Goal: Information Seeking & Learning: Learn about a topic

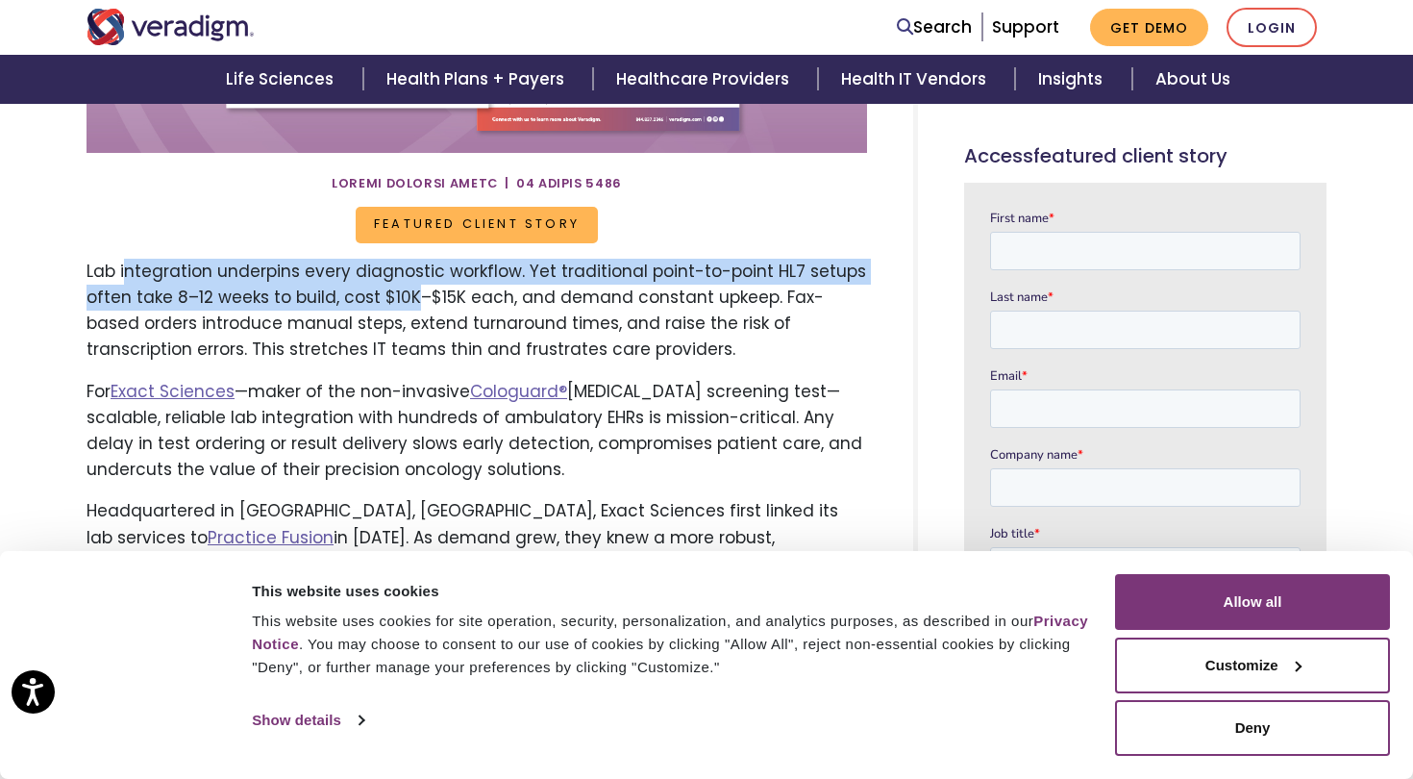
drag, startPoint x: 125, startPoint y: 266, endPoint x: 411, endPoint y: 299, distance: 287.4
click at [412, 299] on p "Lab integration underpins every diagnostic workflow. Yet traditional point-to-p…" at bounding box center [477, 311] width 781 height 105
click at [411, 299] on p "Lab integration underpins every diagnostic workflow. Yet traditional point-to-p…" at bounding box center [477, 311] width 781 height 105
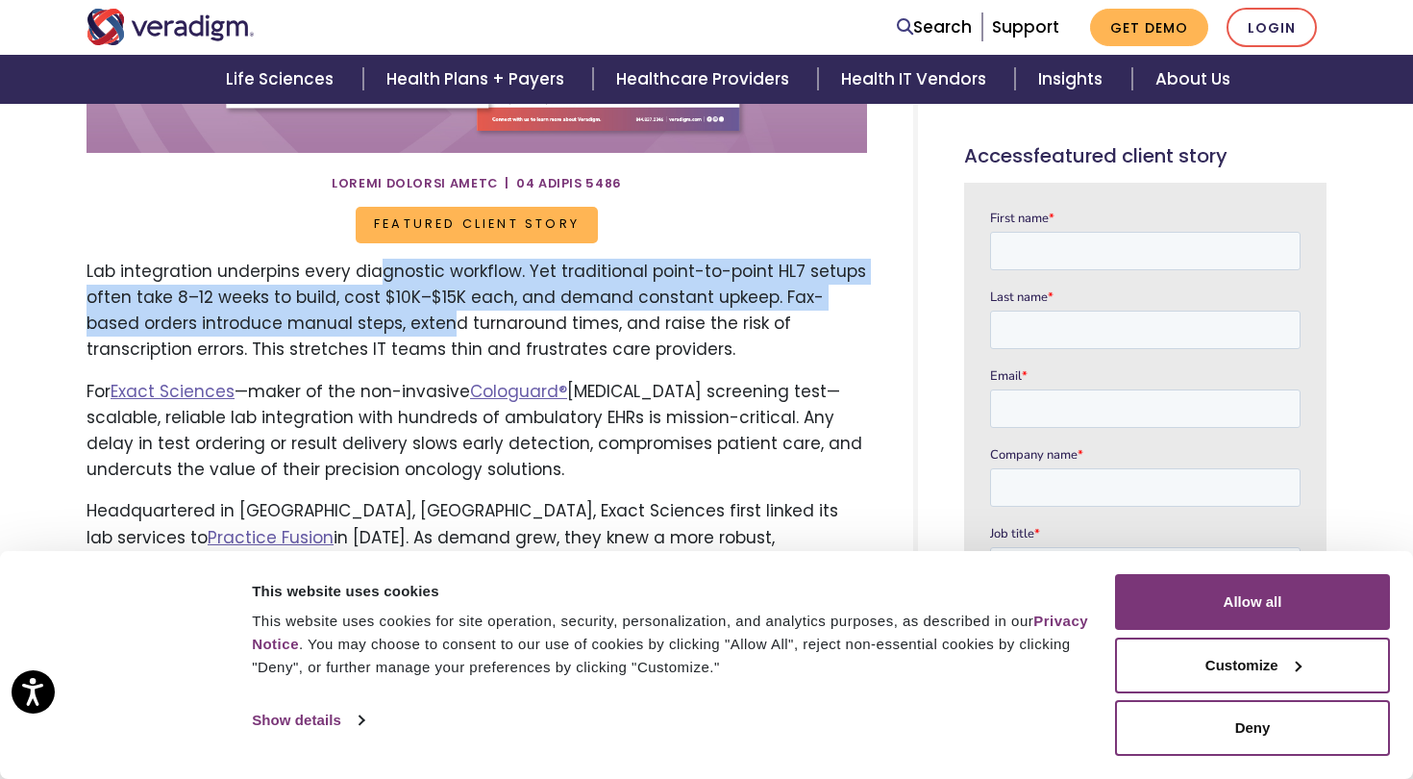
drag, startPoint x: 377, startPoint y: 271, endPoint x: 392, endPoint y: 326, distance: 56.9
click at [392, 326] on p "Lab integration underpins every diagnostic workflow. Yet traditional point-to-p…" at bounding box center [477, 311] width 781 height 105
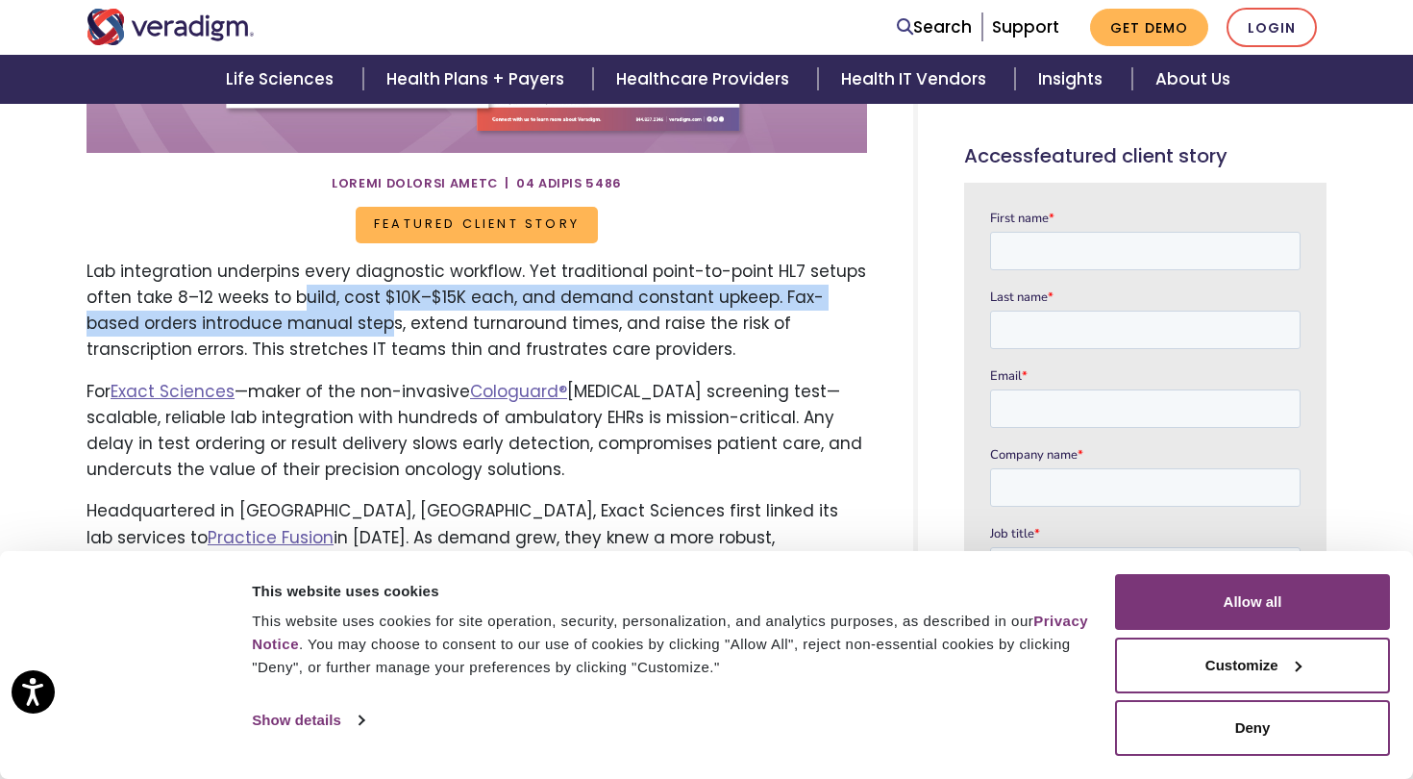
drag, startPoint x: 303, startPoint y: 288, endPoint x: 343, endPoint y: 324, distance: 53.8
click at [343, 324] on p "Lab integration underpins every diagnostic workflow. Yet traditional point-to-p…" at bounding box center [477, 311] width 781 height 105
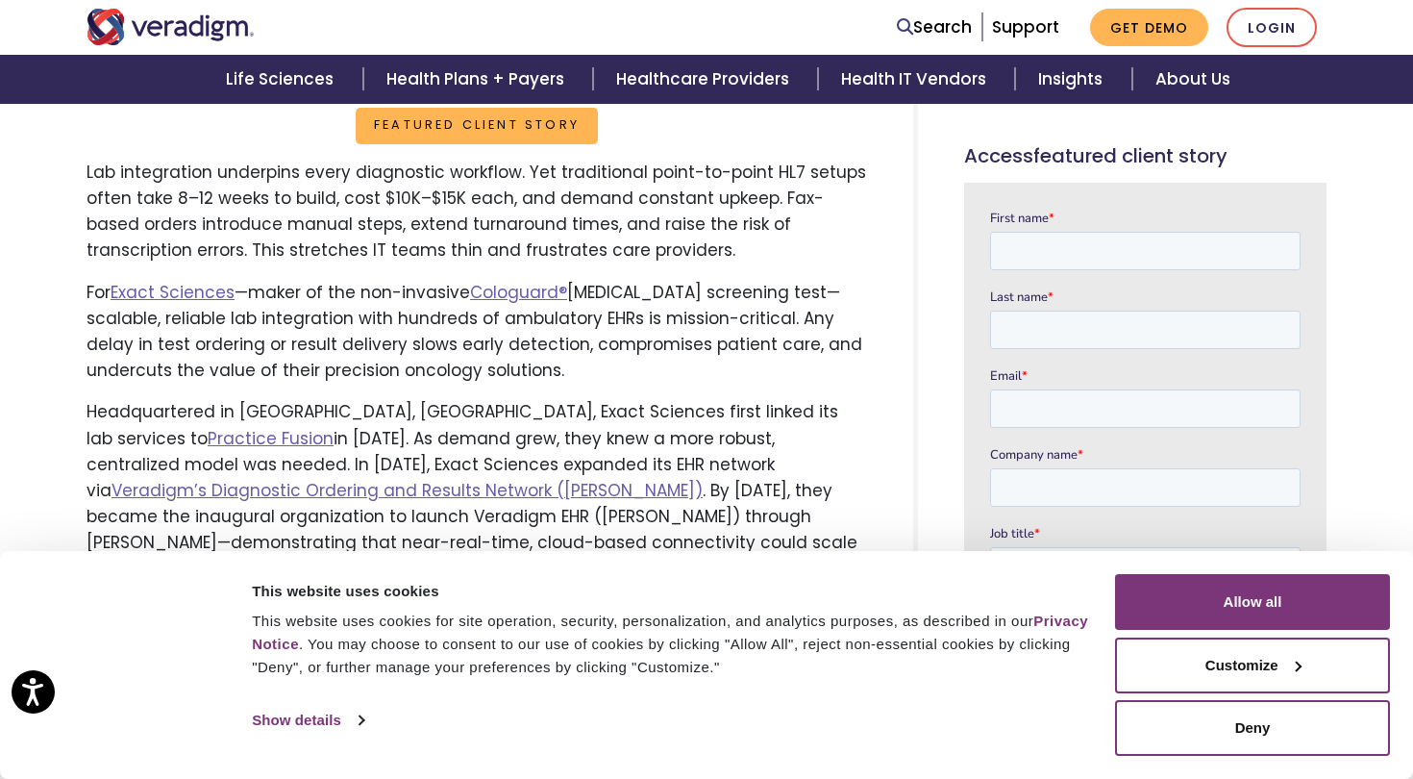
scroll to position [698, 0]
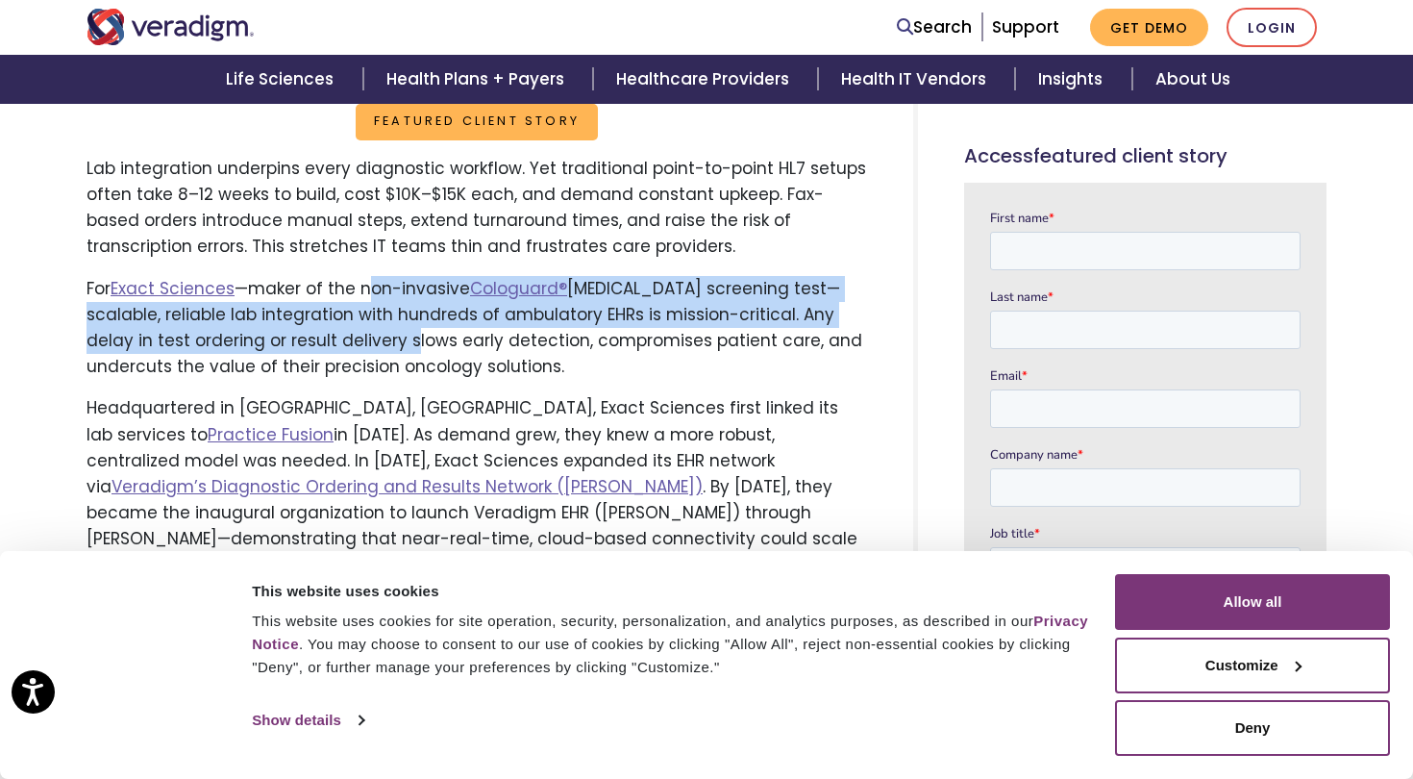
drag, startPoint x: 374, startPoint y: 284, endPoint x: 381, endPoint y: 352, distance: 68.6
click at [381, 349] on p "For Exact Sciences —maker of the non-invasive Cologuard® [MEDICAL_DATA] screeni…" at bounding box center [477, 328] width 781 height 105
click at [381, 352] on p "For Exact Sciences —maker of the non-invasive Cologuard® [MEDICAL_DATA] screeni…" at bounding box center [477, 328] width 781 height 105
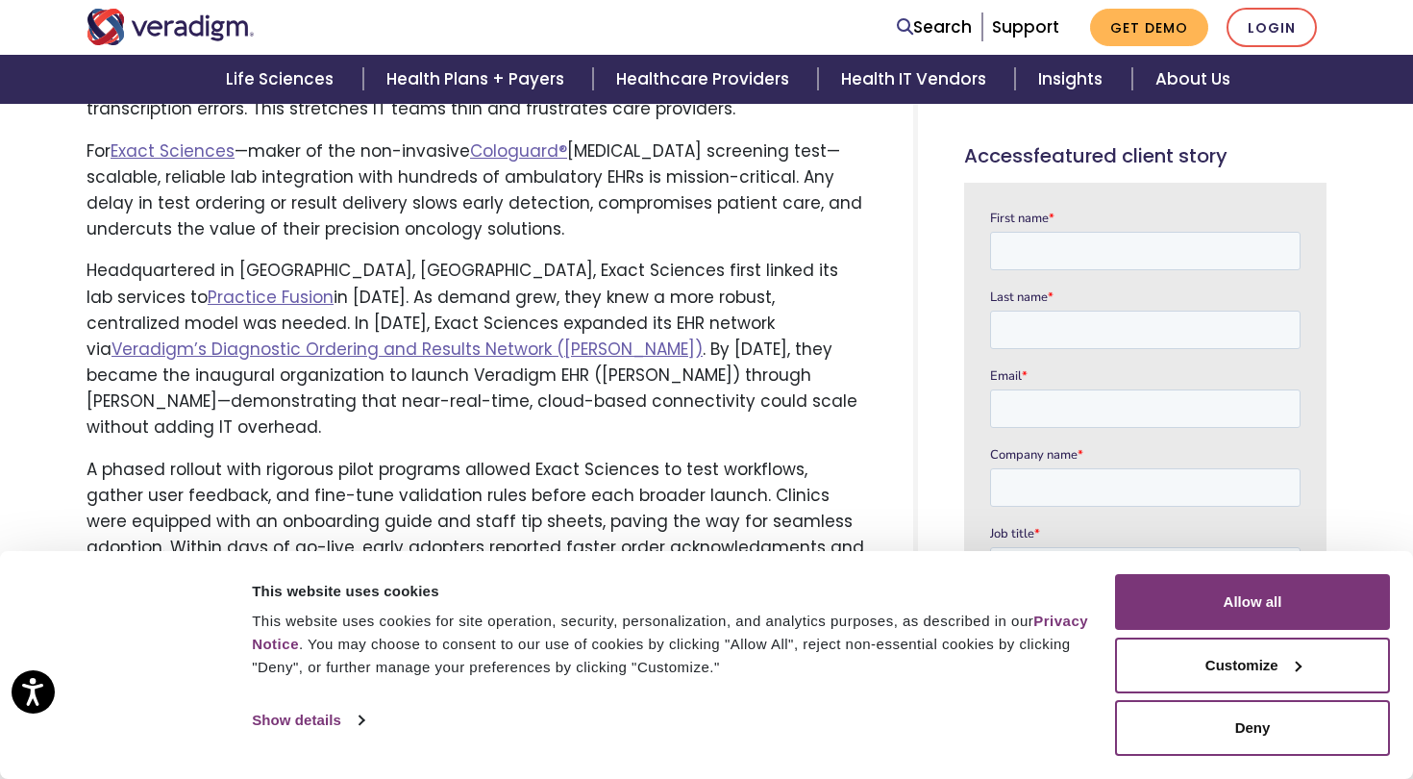
scroll to position [837, 0]
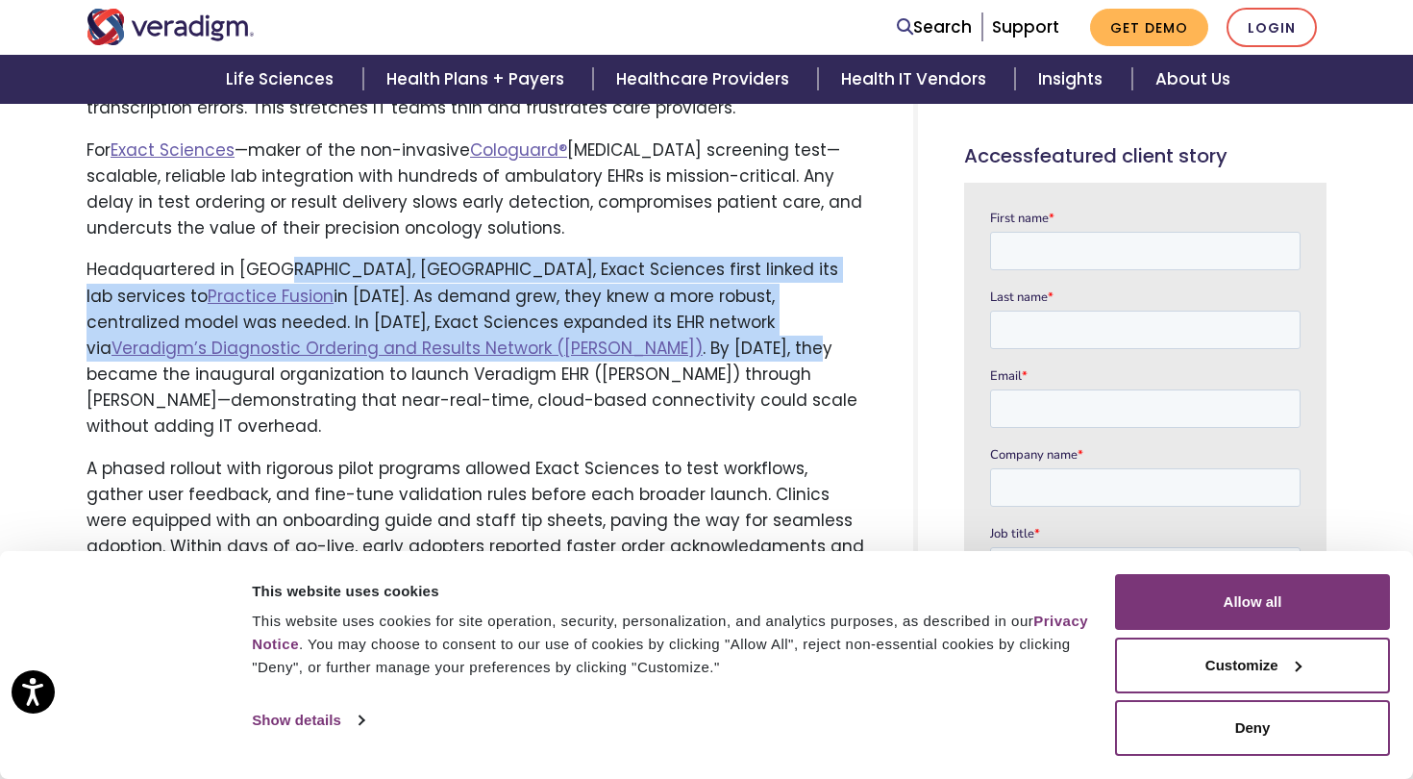
drag, startPoint x: 287, startPoint y: 264, endPoint x: 357, endPoint y: 343, distance: 105.6
click at [357, 343] on p "Headquartered in [GEOGRAPHIC_DATA], [GEOGRAPHIC_DATA], Exact Sciences first lin…" at bounding box center [477, 348] width 781 height 183
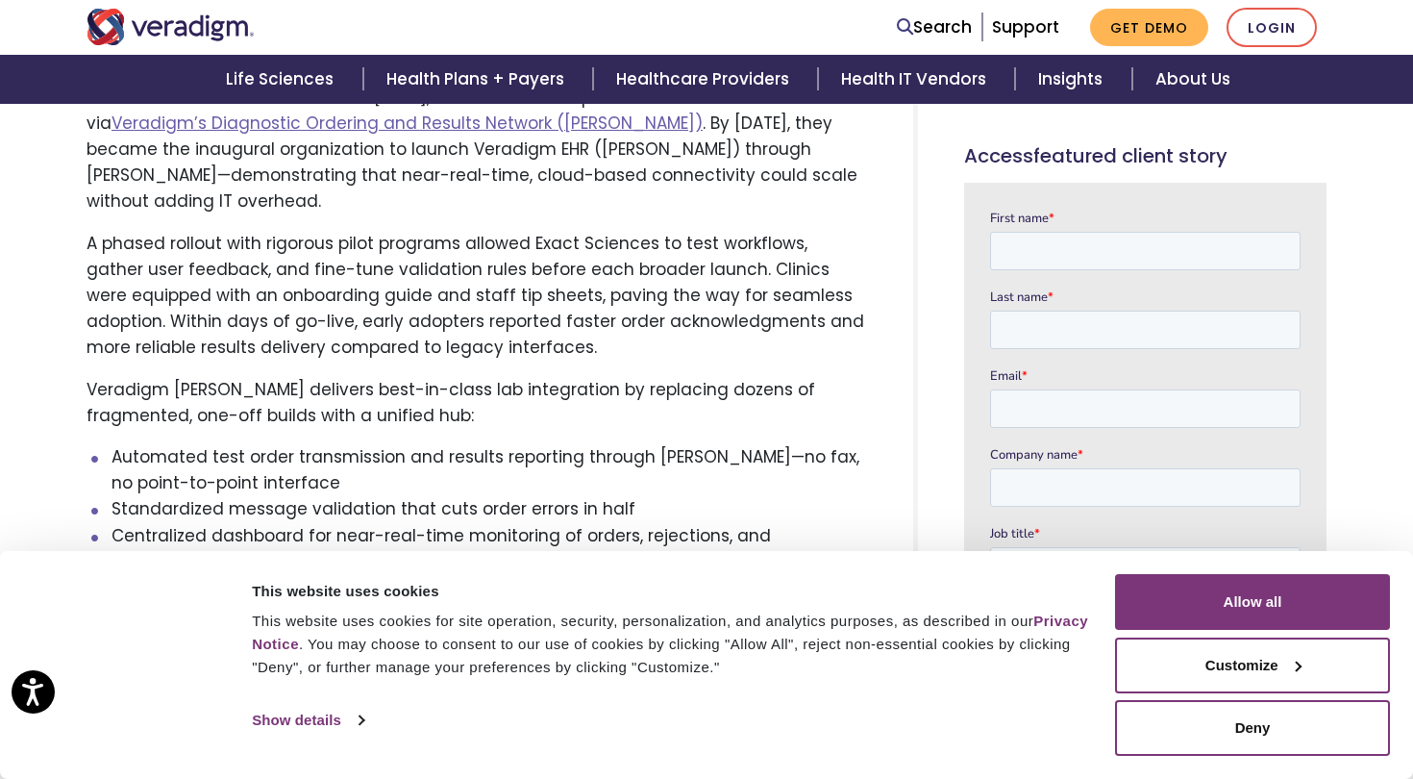
scroll to position [1224, 0]
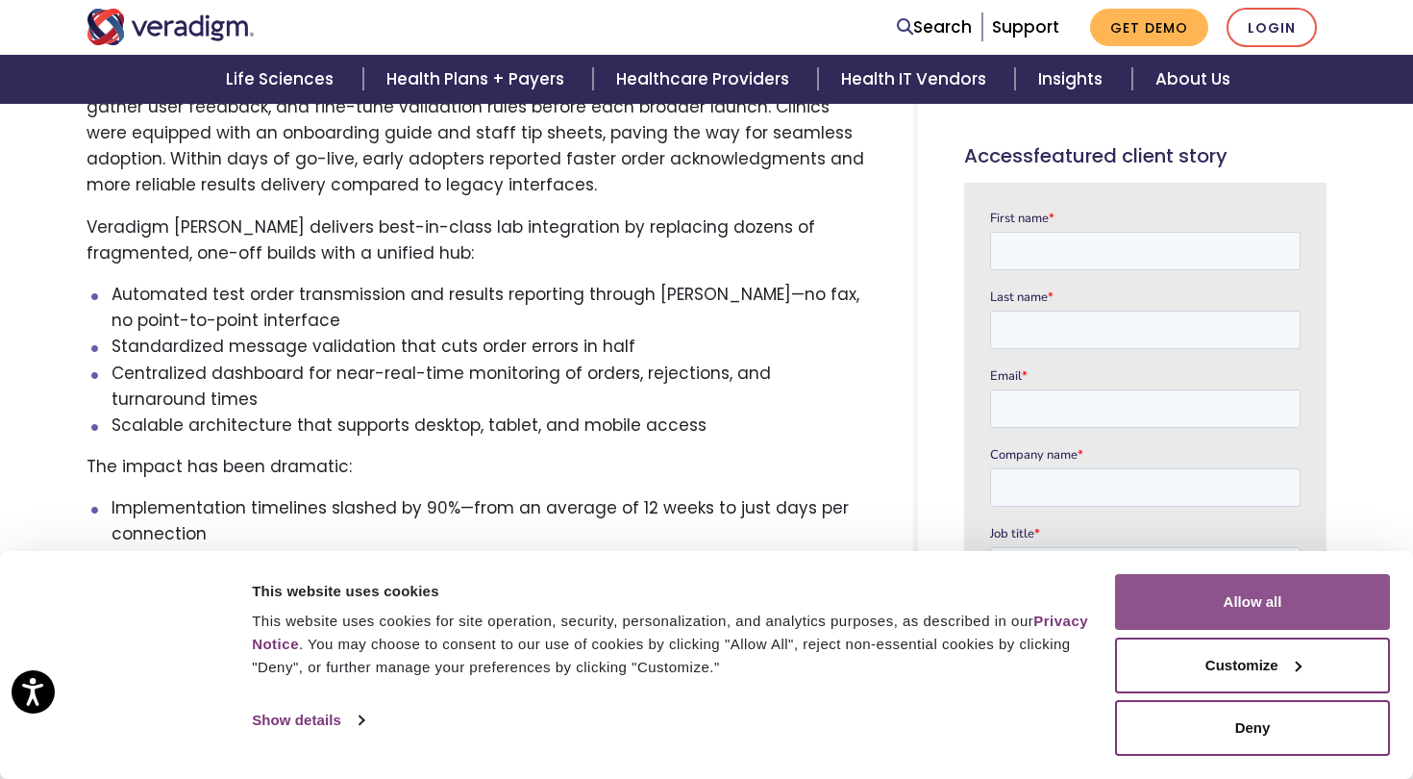
click at [1173, 603] on button "Allow all" at bounding box center [1252, 602] width 275 height 56
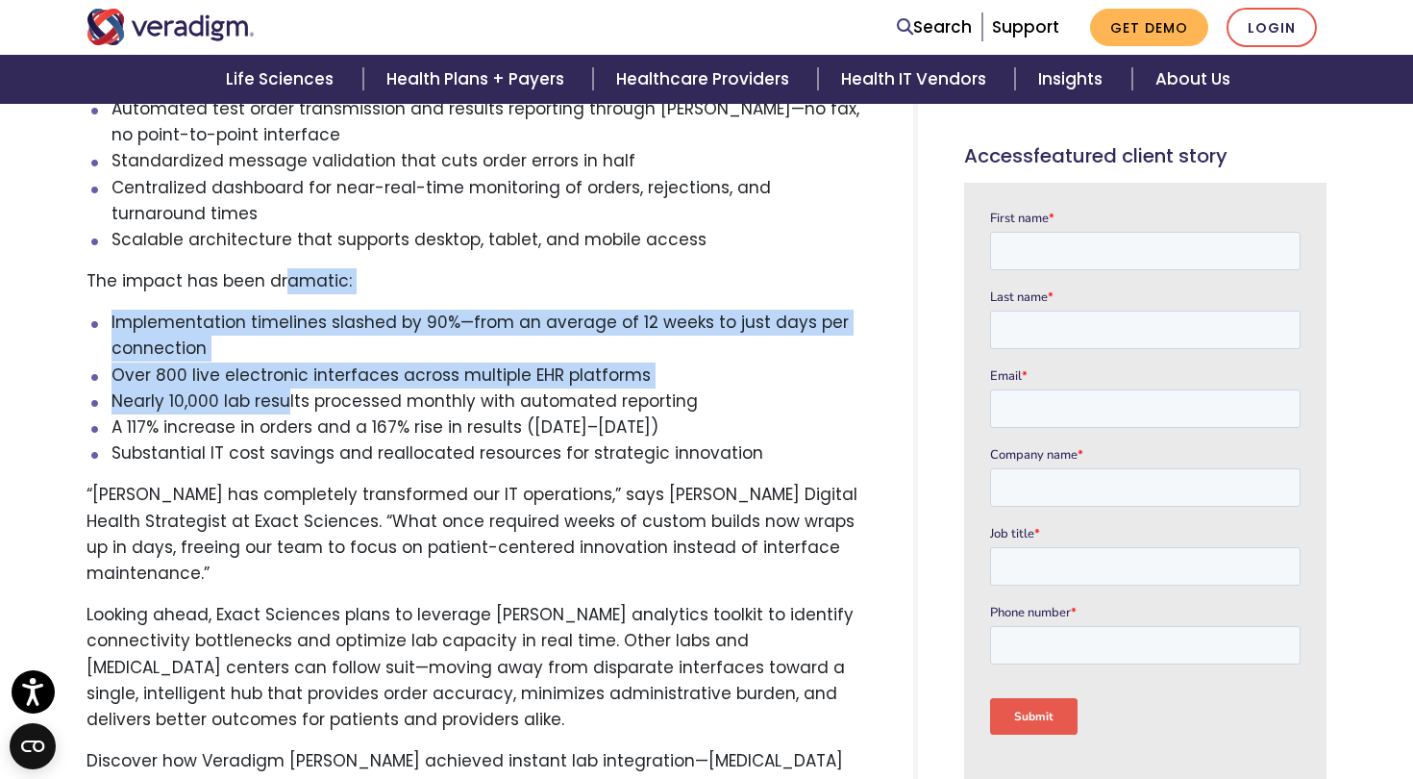
drag, startPoint x: 284, startPoint y: 248, endPoint x: 284, endPoint y: 454, distance: 205.8
click at [284, 442] on div "Lab integration underpins every diagnostic workflow. Yet traditional point-to-p…" at bounding box center [477, 143] width 810 height 1398
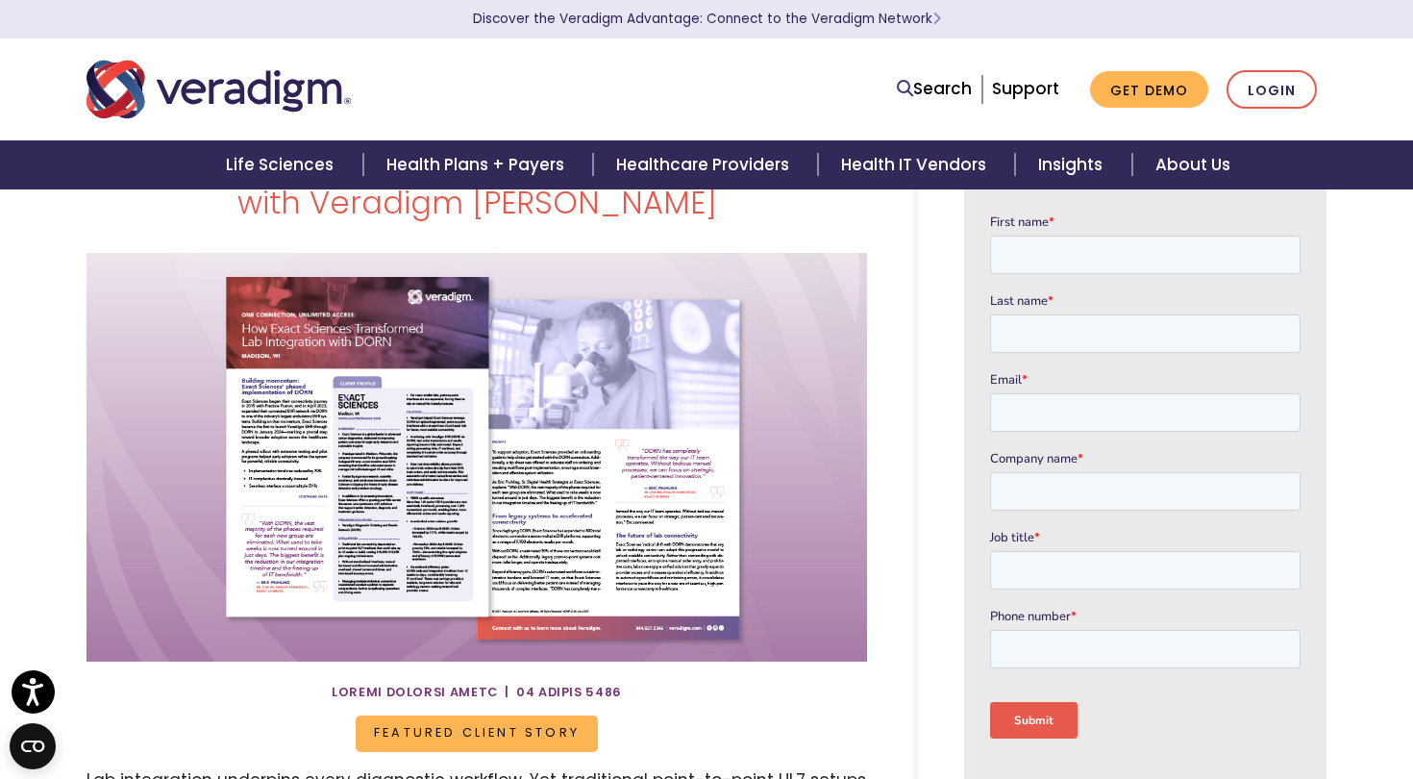
scroll to position [83, 0]
